Goal: Check status: Check status

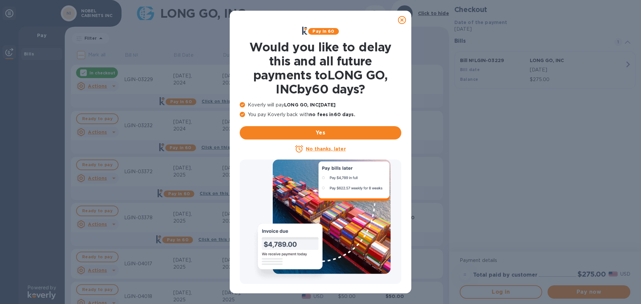
click at [402, 20] on icon at bounding box center [402, 20] width 8 height 8
